Goal: Task Accomplishment & Management: Manage account settings

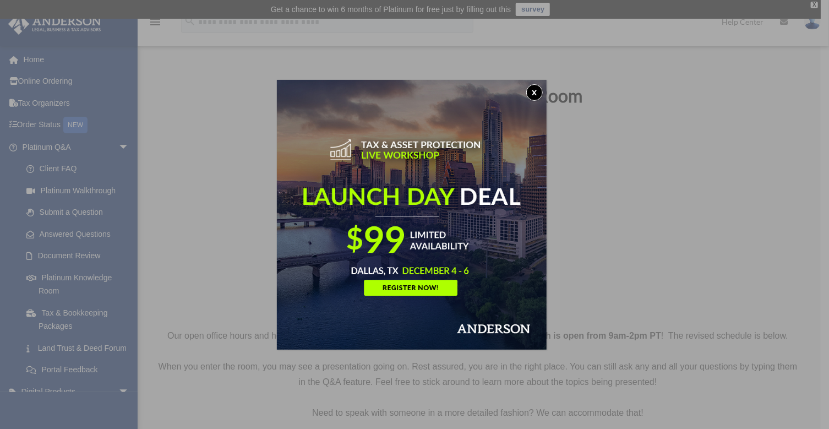
click at [537, 92] on button "x" at bounding box center [534, 92] width 17 height 17
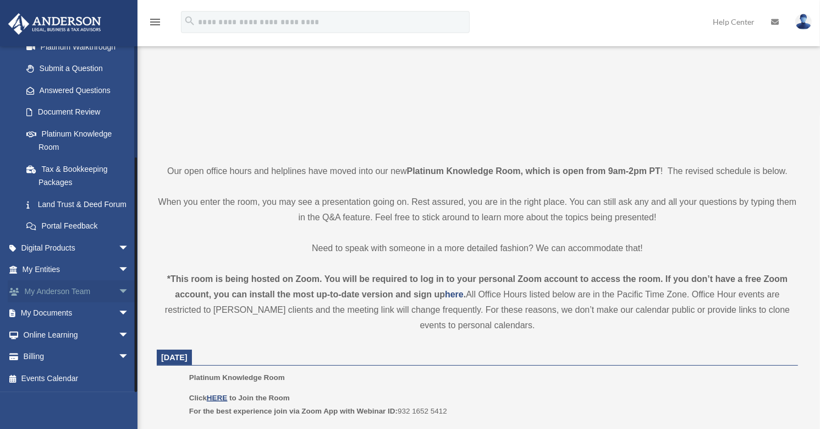
scroll to position [165, 0]
click at [106, 310] on link "My Documents arrow_drop_down" at bounding box center [77, 313] width 138 height 22
click at [118, 311] on span "arrow_drop_down" at bounding box center [129, 313] width 22 height 23
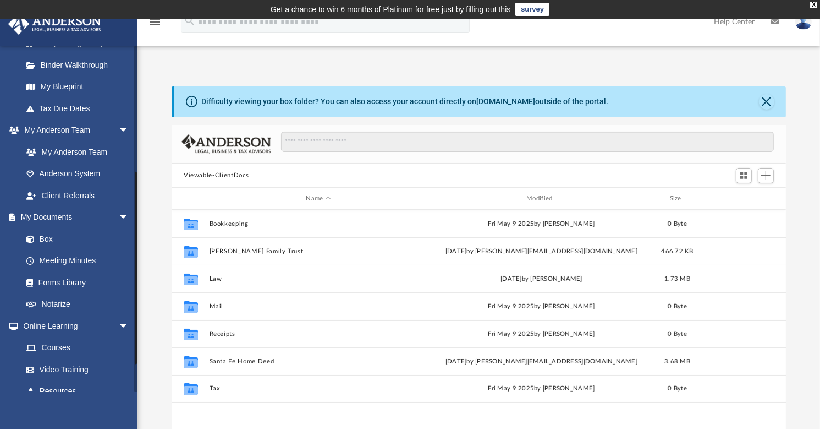
scroll to position [220, 0]
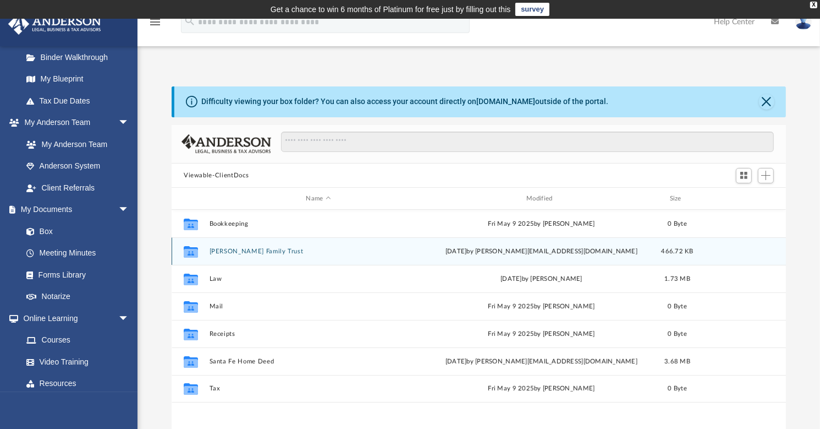
click at [233, 247] on div "Collaborated Folder Kohlmann Family Trust Tue Jul 1 2025 by davidk.fh@outlook.c…" at bounding box center [479, 251] width 615 height 28
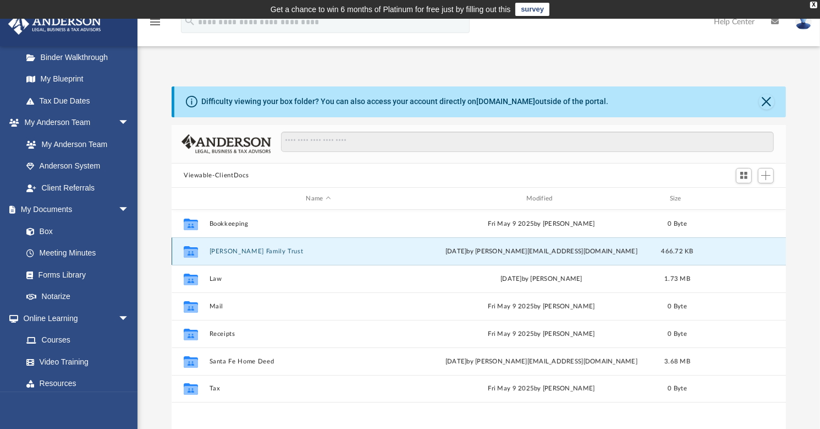
click at [238, 252] on button "[PERSON_NAME] Family Trust" at bounding box center [319, 251] width 218 height 7
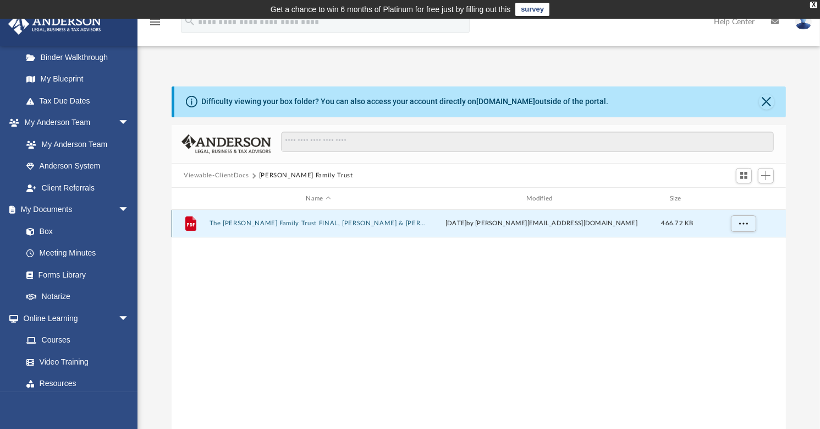
click at [264, 221] on button "The Kohlmann Family Trust FINAL, David & Mary 1.27.25.pdf" at bounding box center [319, 223] width 218 height 7
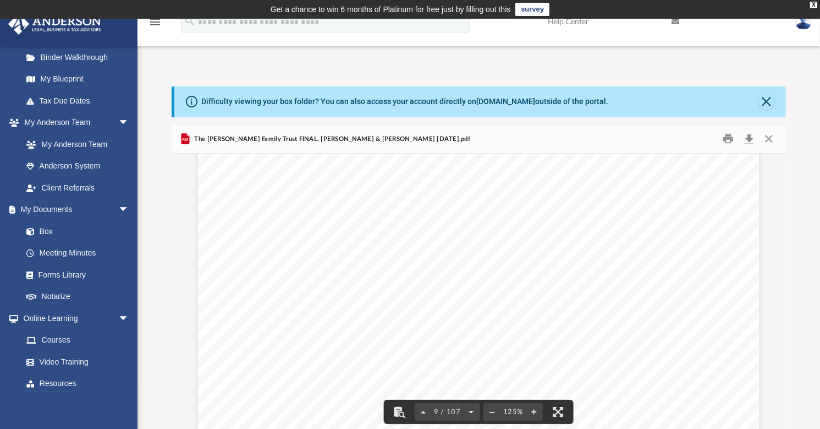
scroll to position [6218, 0]
drag, startPoint x: 780, startPoint y: 188, endPoint x: 790, endPoint y: 304, distance: 116.5
click at [790, 304] on div "Difficulty viewing your box folder? You can also access your account directly o…" at bounding box center [479, 262] width 683 height 352
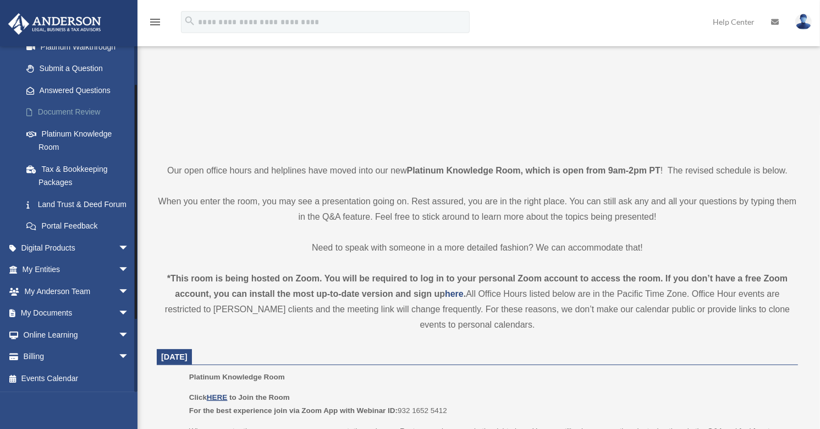
scroll to position [156, 0]
click at [71, 312] on link "My Documents arrow_drop_down" at bounding box center [77, 313] width 138 height 22
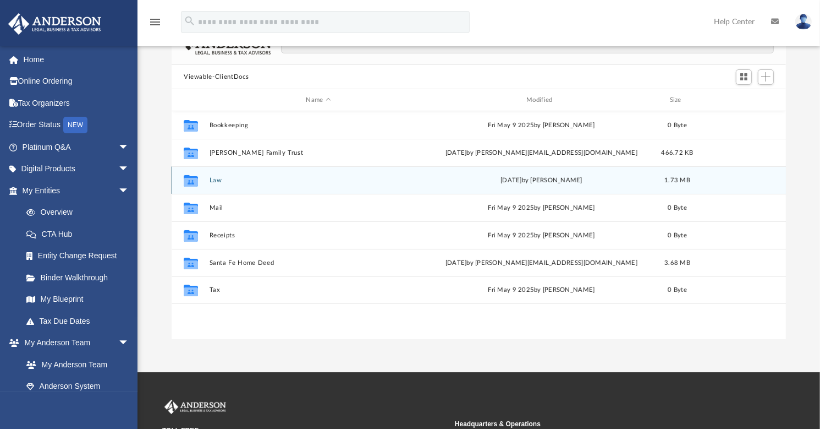
scroll to position [110, 0]
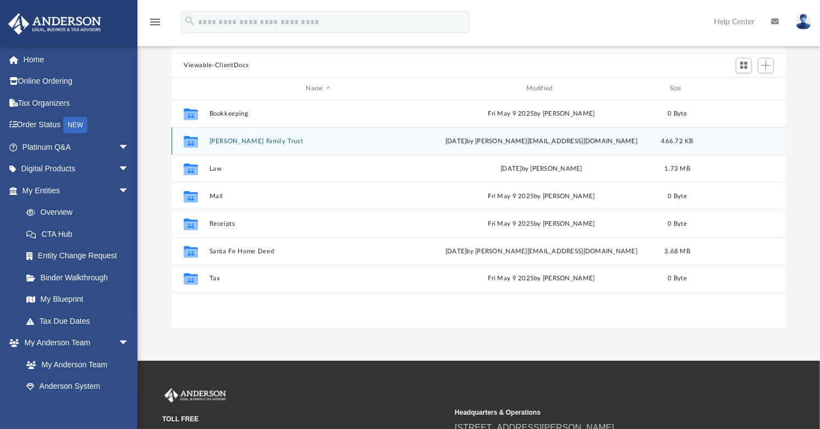
click at [238, 141] on button "[PERSON_NAME] Family Trust" at bounding box center [319, 141] width 218 height 7
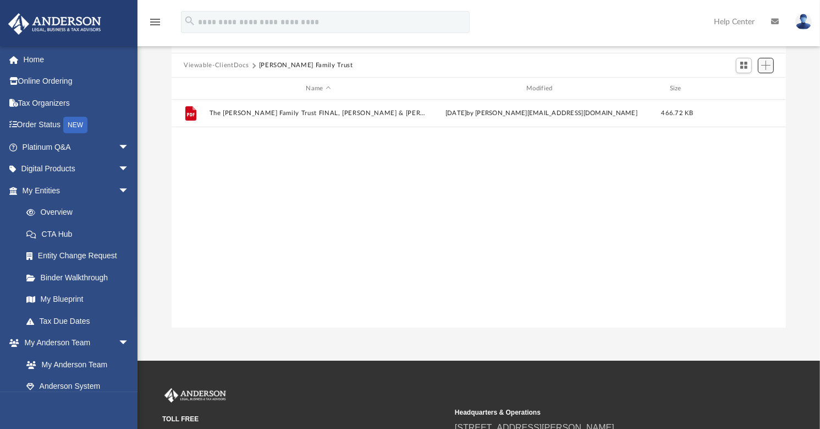
click at [764, 64] on span "Add" at bounding box center [766, 65] width 9 height 9
click at [742, 86] on li "Upload" at bounding box center [750, 87] width 35 height 12
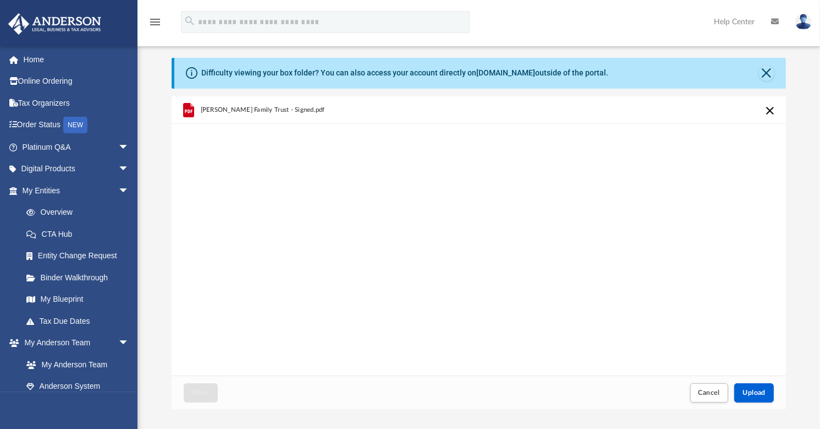
scroll to position [55, 0]
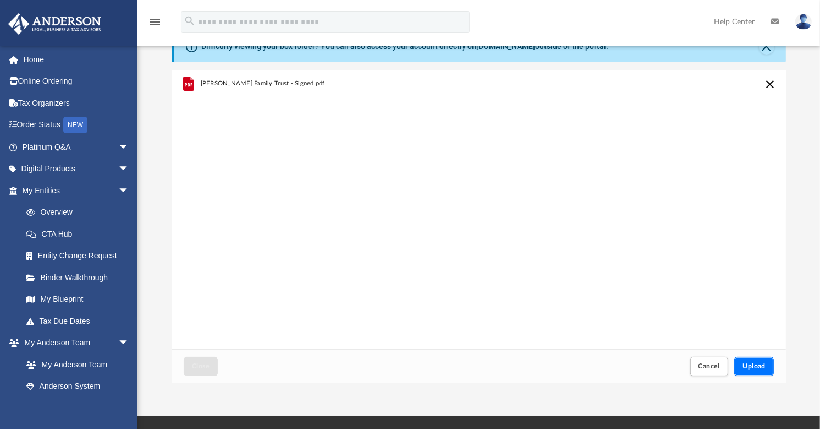
click at [766, 363] on span "Upload" at bounding box center [754, 366] width 23 height 7
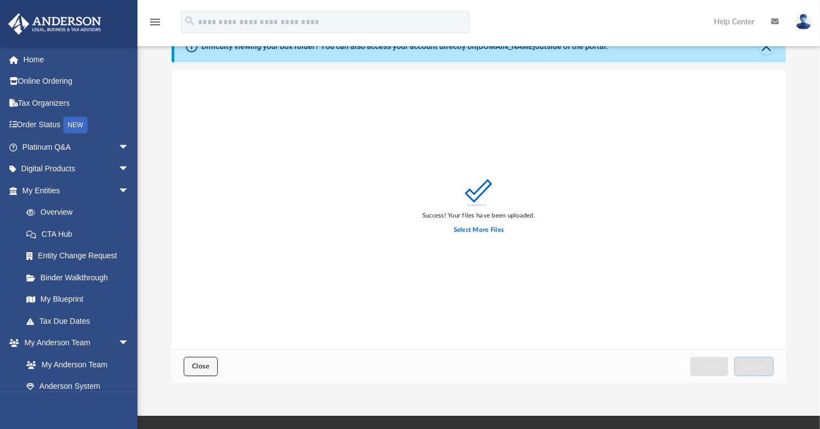
click at [201, 366] on span "Close" at bounding box center [201, 366] width 18 height 7
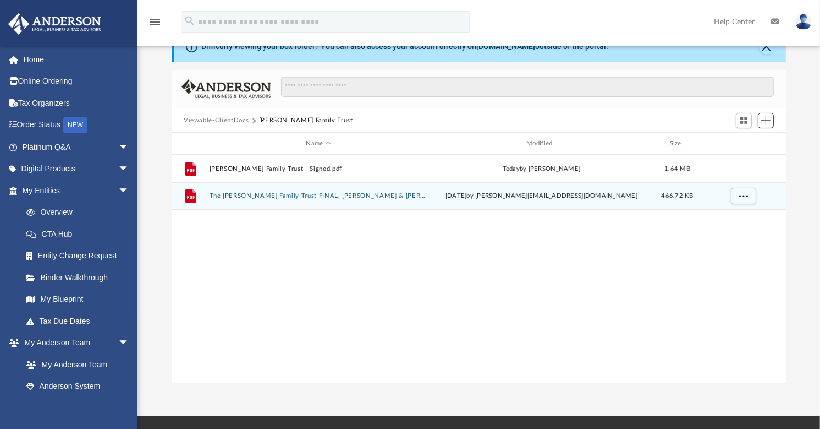
scroll to position [0, 0]
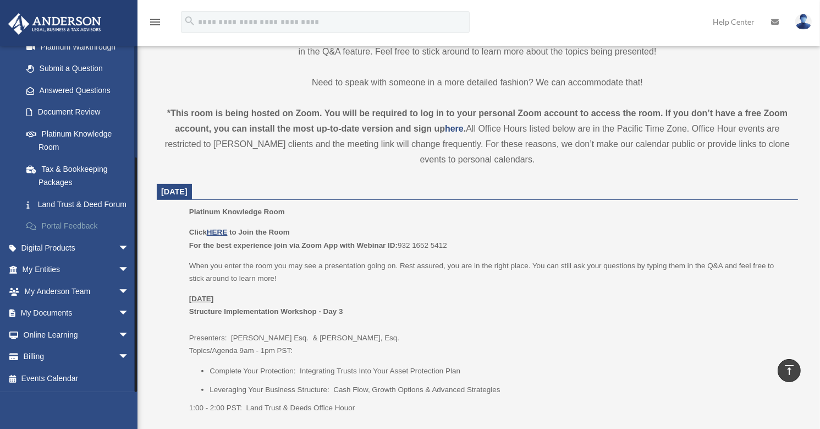
scroll to position [385, 0]
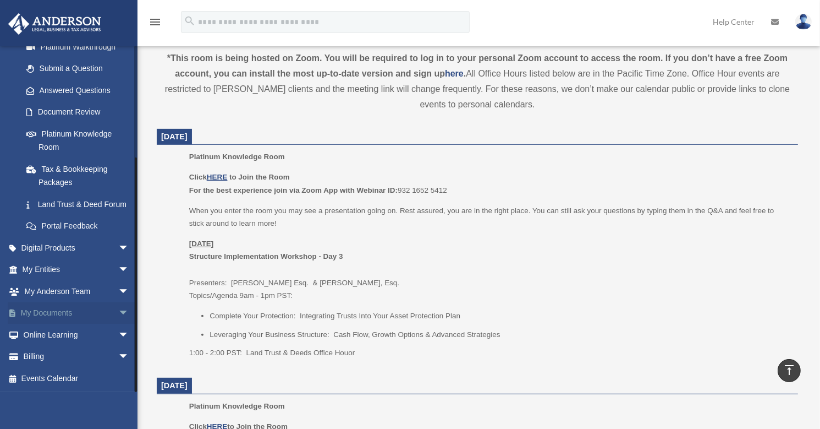
click at [118, 309] on span "arrow_drop_down" at bounding box center [129, 313] width 22 height 23
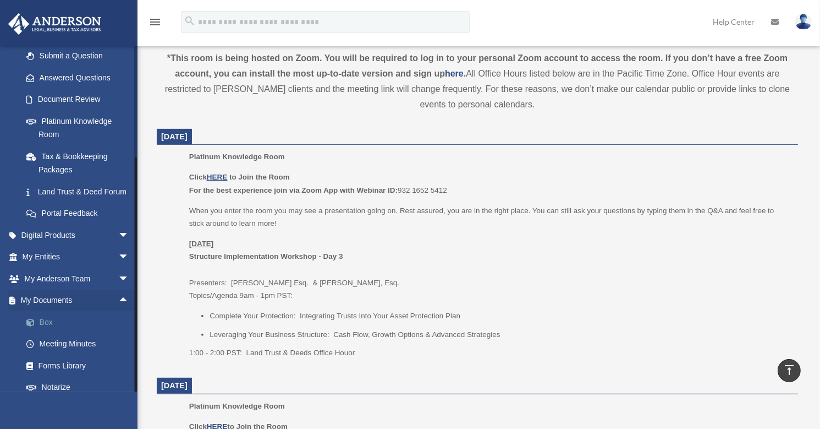
click at [41, 333] on link "Box" at bounding box center [80, 322] width 130 height 22
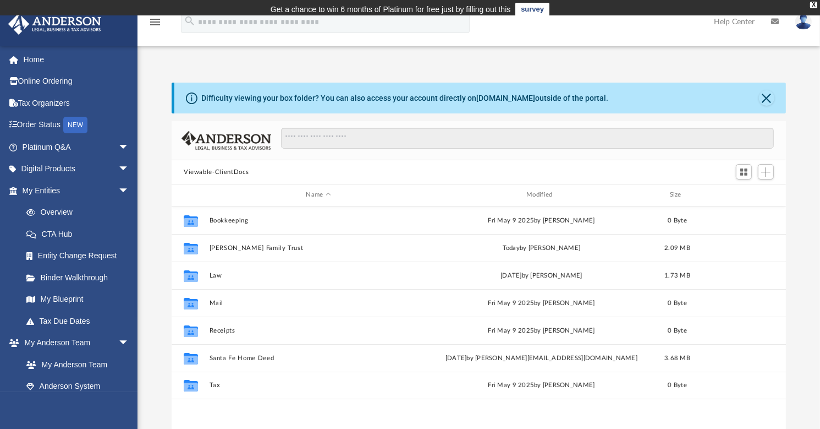
scroll to position [242, 606]
